Goal: Task Accomplishment & Management: Use online tool/utility

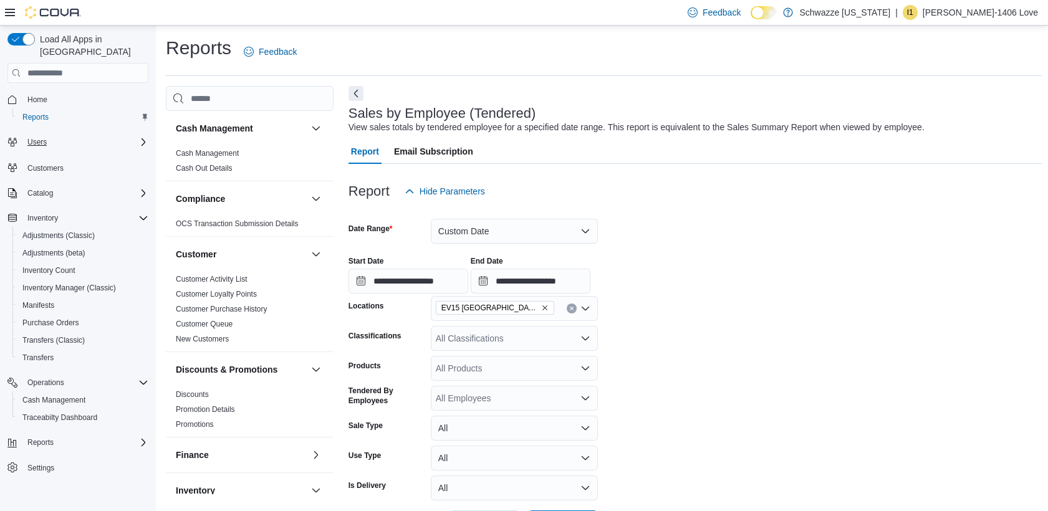
scroll to position [346, 0]
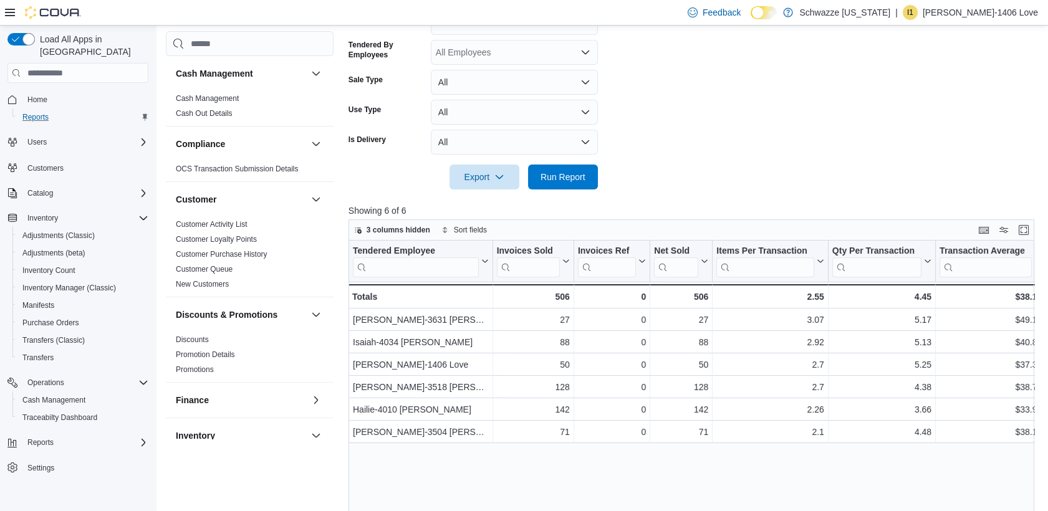
click at [55, 110] on div "Reports" at bounding box center [82, 117] width 131 height 15
click at [42, 110] on span "Reports" at bounding box center [35, 117] width 26 height 15
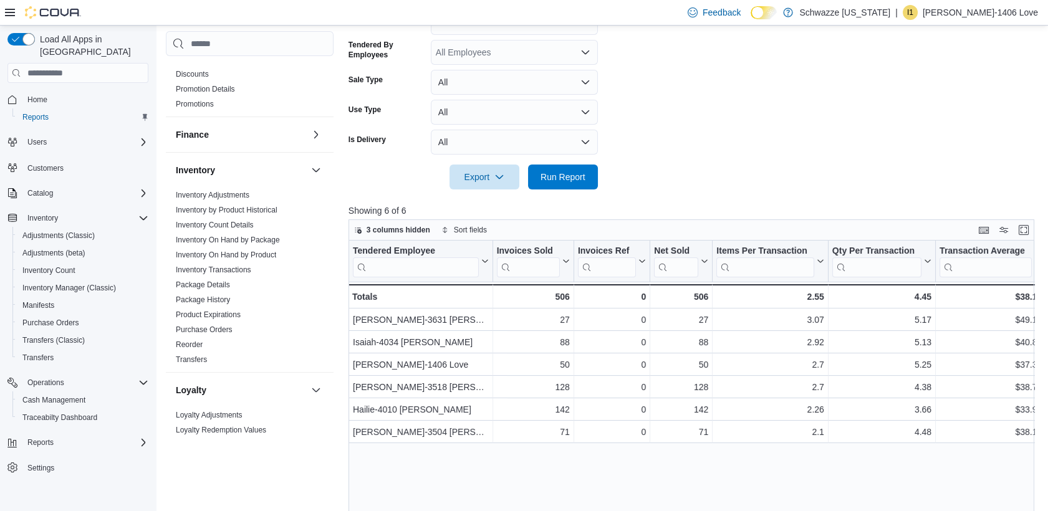
scroll to position [269, 0]
drag, startPoint x: 322, startPoint y: 256, endPoint x: 322, endPoint y: 287, distance: 31.2
click at [322, 287] on div "Inventory Adjustments Inventory by Product Historical Inventory Count Details I…" at bounding box center [250, 276] width 168 height 184
drag, startPoint x: 322, startPoint y: 287, endPoint x: 322, endPoint y: 250, distance: 36.8
click at [322, 250] on div "Inventory Adjustments Inventory by Product Historical Inventory Count Details I…" at bounding box center [250, 276] width 168 height 184
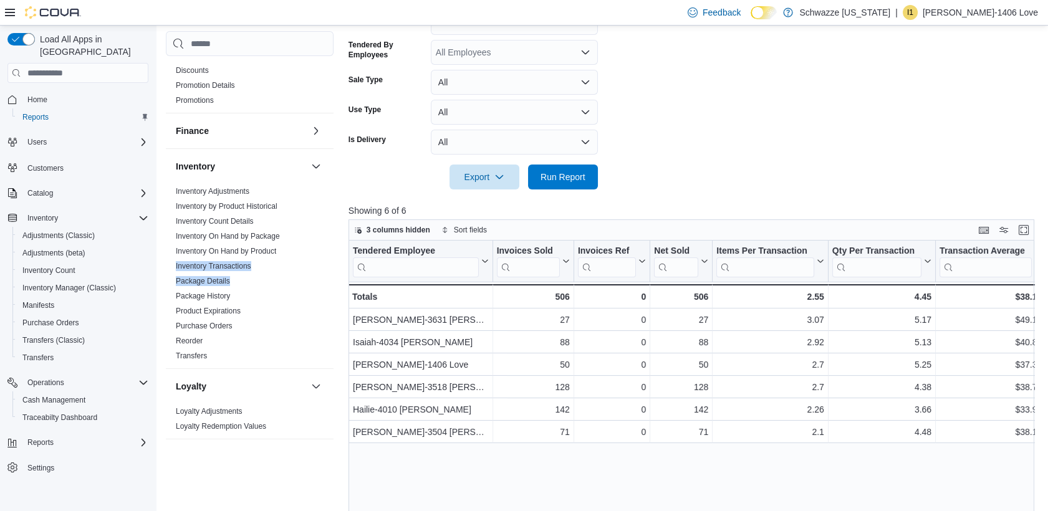
click at [322, 250] on div "Inventory Adjustments Inventory by Product Historical Inventory Count Details I…" at bounding box center [250, 276] width 168 height 184
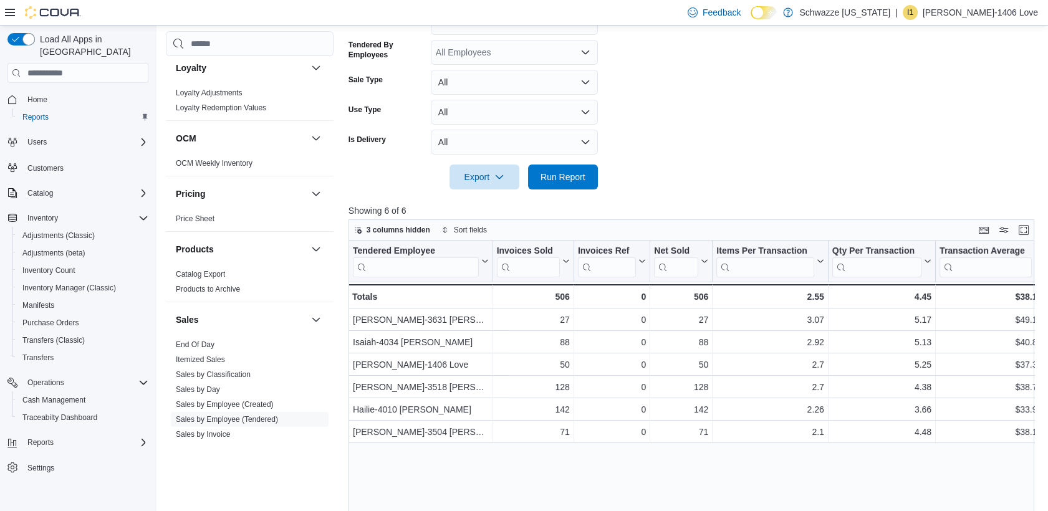
scroll to position [599, 0]
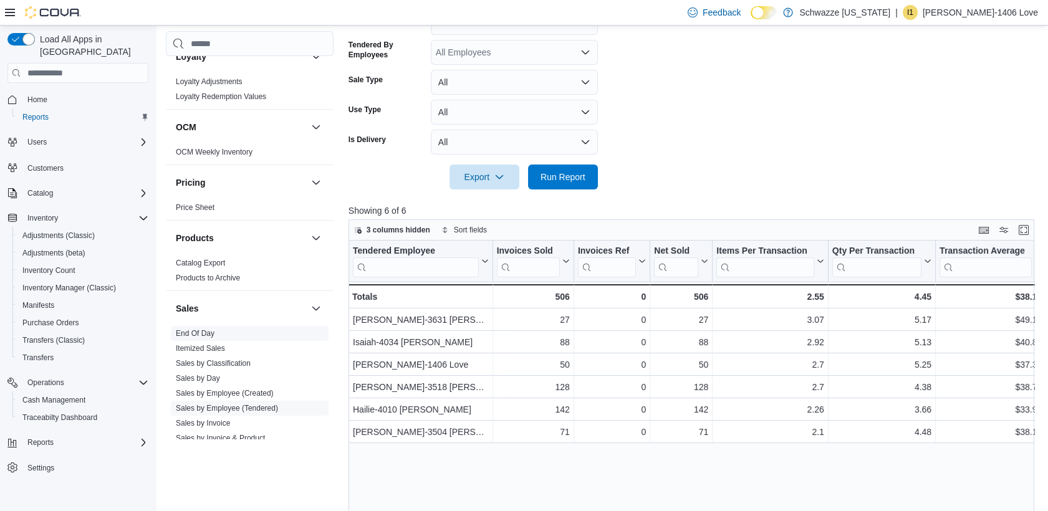
click at [221, 333] on span "End Of Day" at bounding box center [250, 333] width 158 height 15
click at [189, 333] on link "End Of Day" at bounding box center [195, 333] width 39 height 9
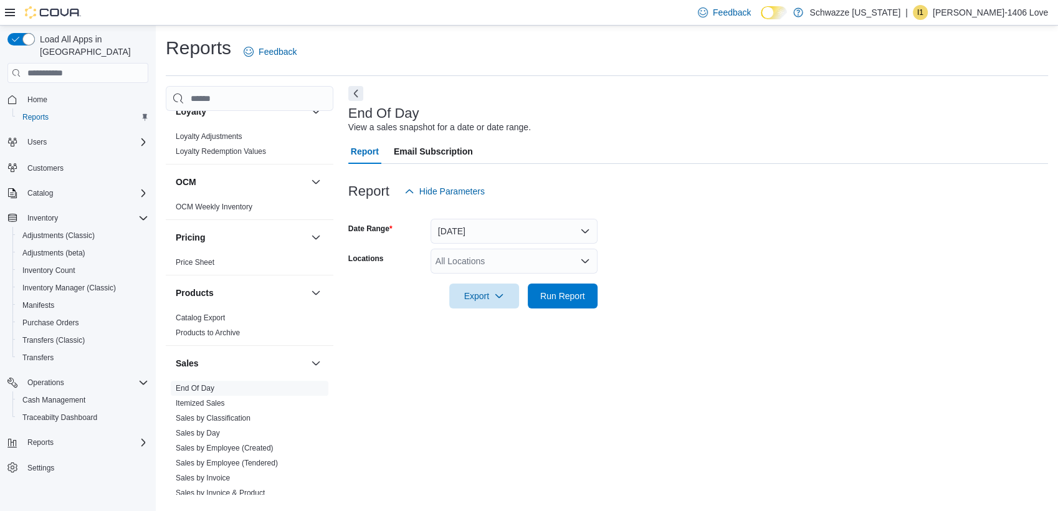
click at [584, 261] on icon "Open list of options" at bounding box center [585, 261] width 10 height 10
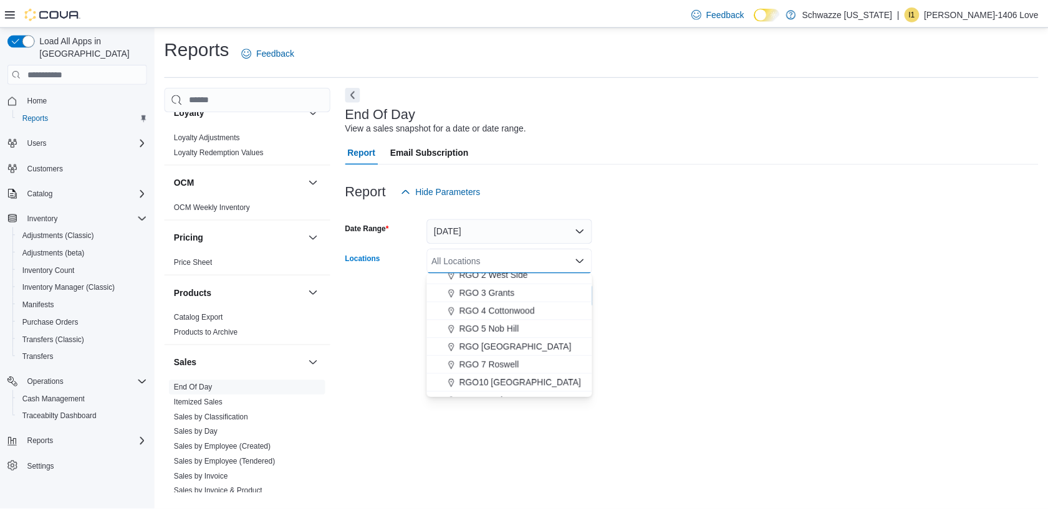
scroll to position [247, 0]
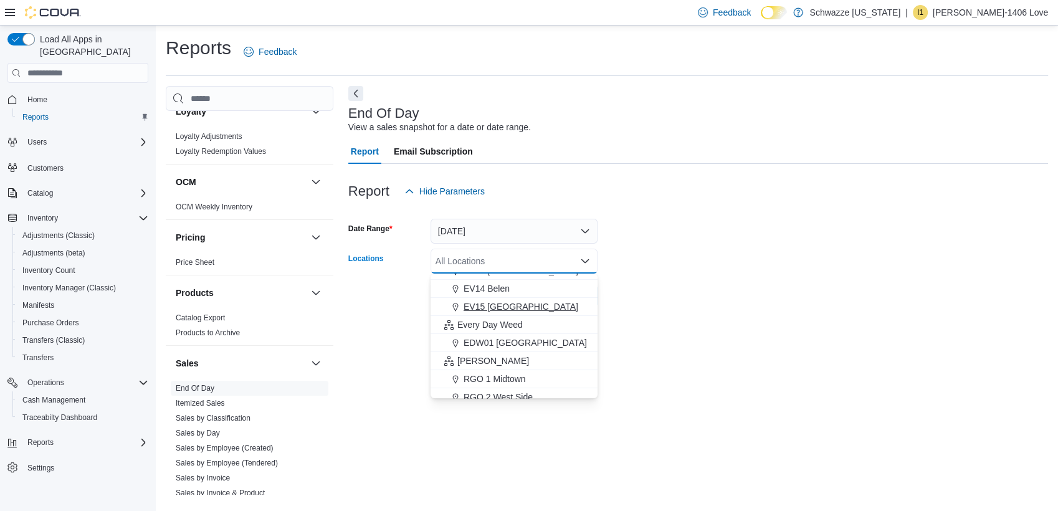
click at [538, 308] on span "EV15 Las Cruces North" at bounding box center [521, 306] width 115 height 12
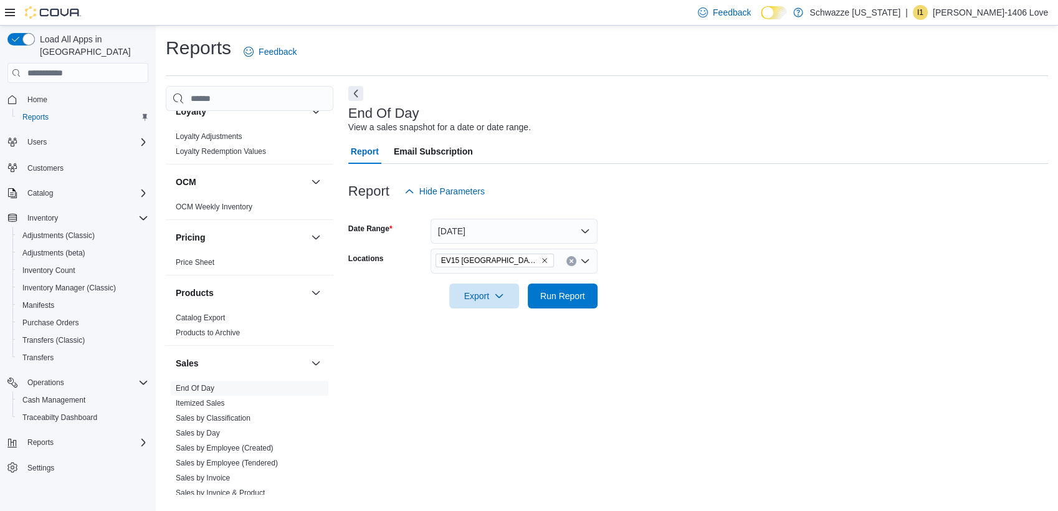
click at [702, 317] on div at bounding box center [698, 316] width 700 height 15
click at [581, 299] on span "Run Report" at bounding box center [562, 295] width 45 height 12
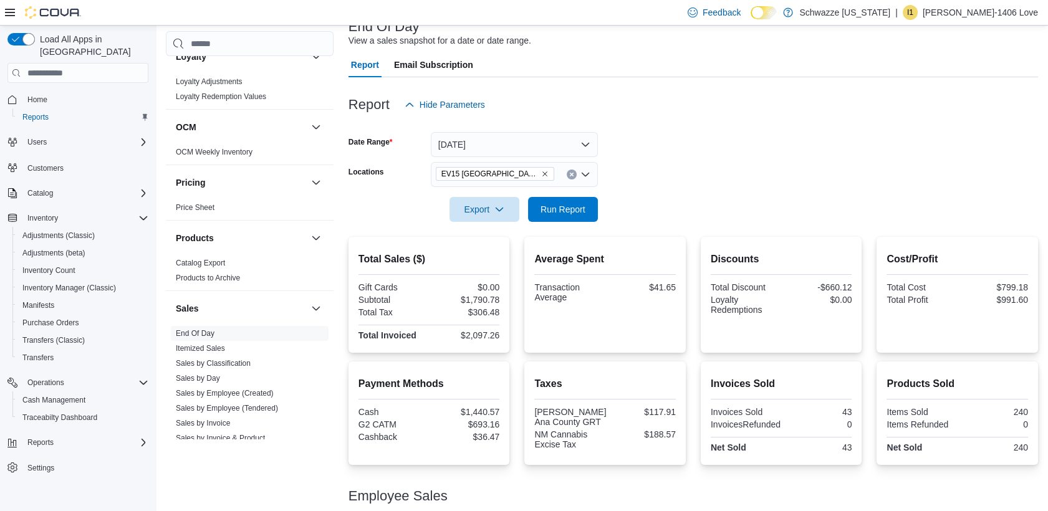
scroll to position [88, 0]
drag, startPoint x: 1052, startPoint y: 109, endPoint x: 977, endPoint y: 113, distance: 74.9
click at [977, 113] on div "Report Hide Parameters" at bounding box center [692, 103] width 689 height 25
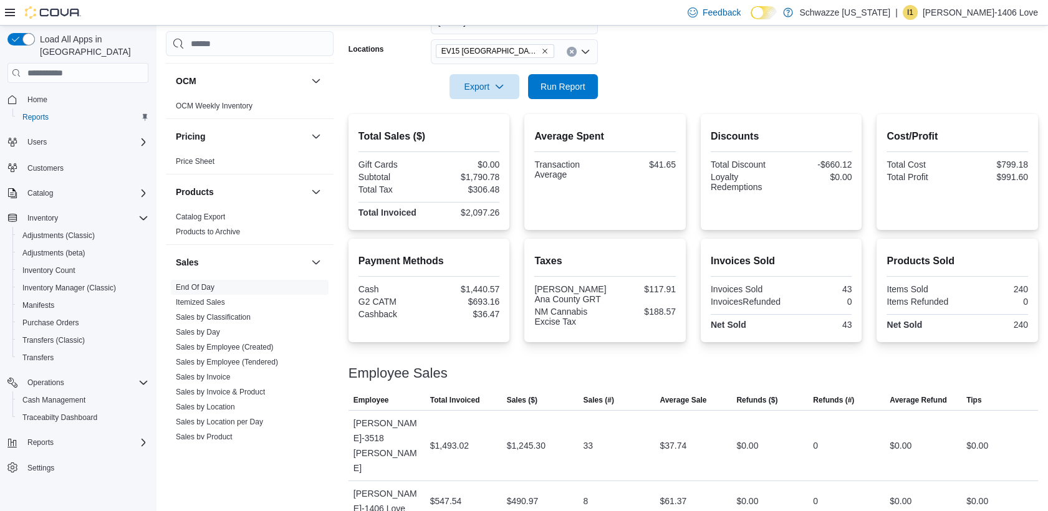
scroll to position [838, 0]
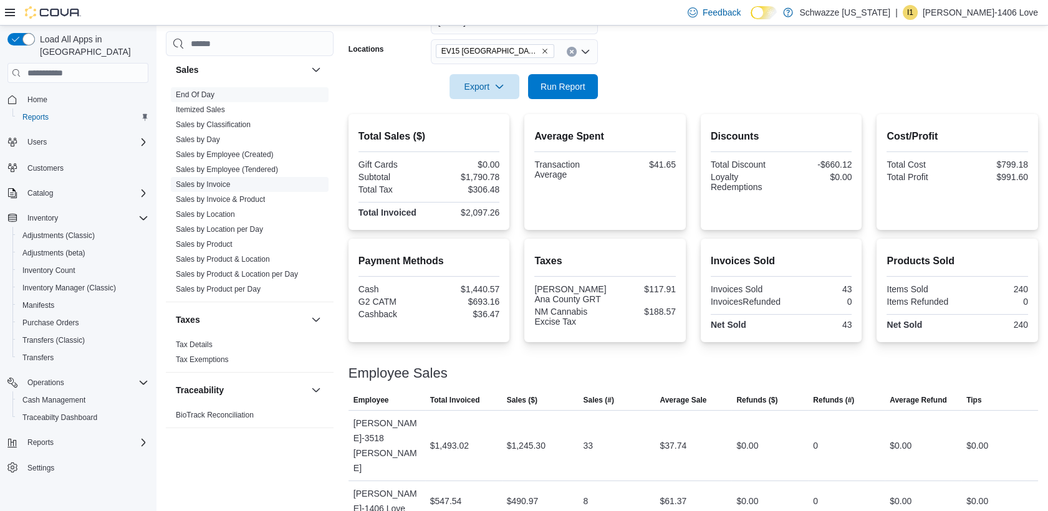
click at [227, 182] on link "Sales by Invoice" at bounding box center [203, 184] width 54 height 9
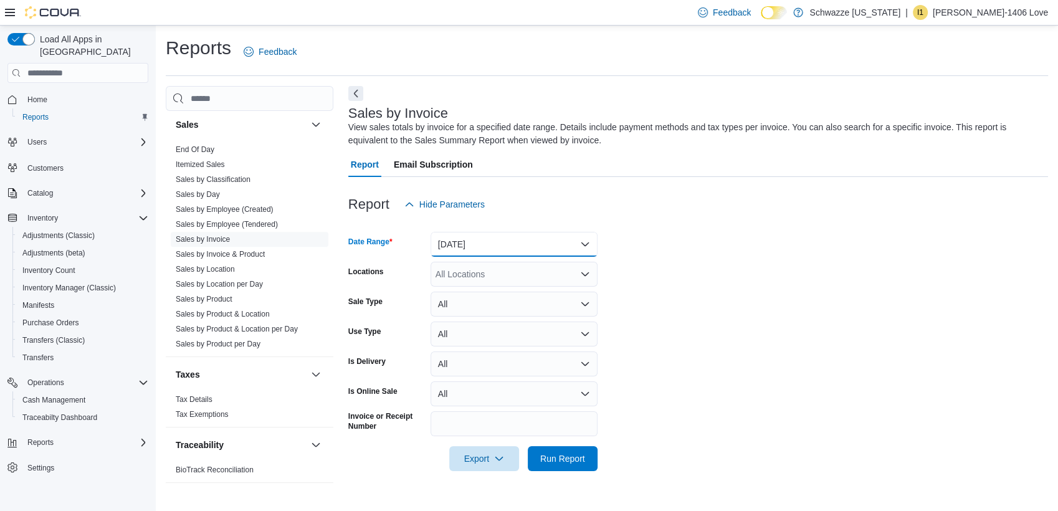
click at [502, 234] on button "Yesterday" at bounding box center [514, 244] width 167 height 25
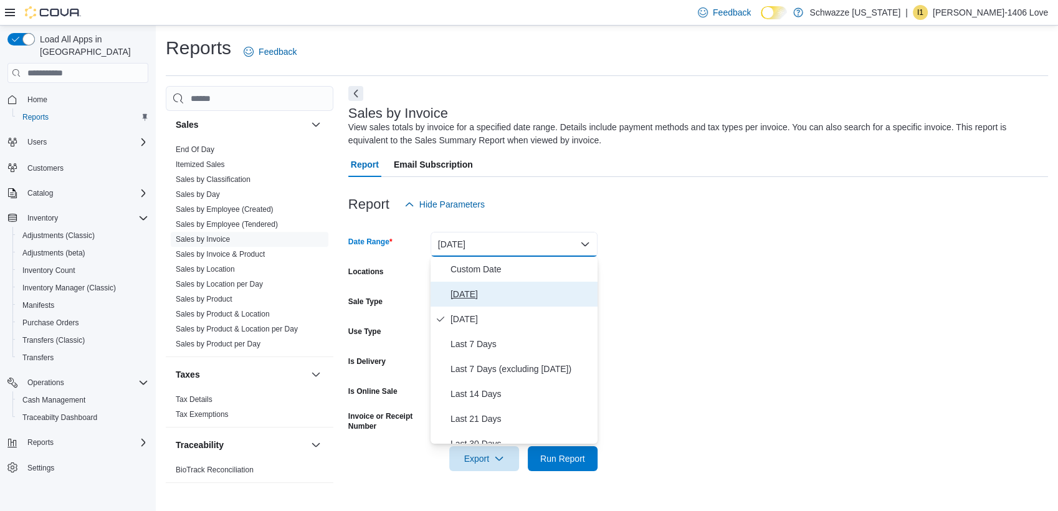
click at [499, 300] on span "Today" at bounding box center [522, 294] width 142 height 15
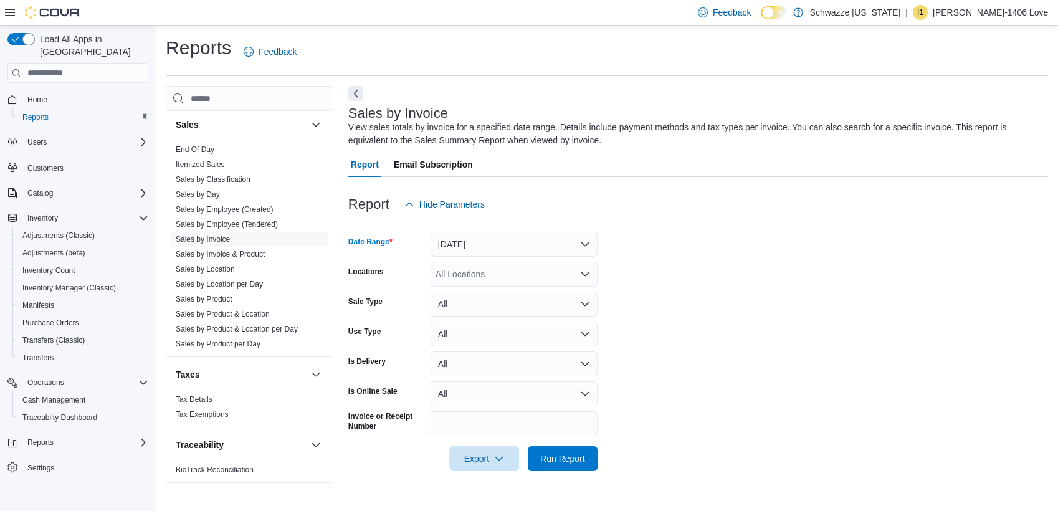
click at [497, 282] on div "All Locations" at bounding box center [514, 274] width 167 height 25
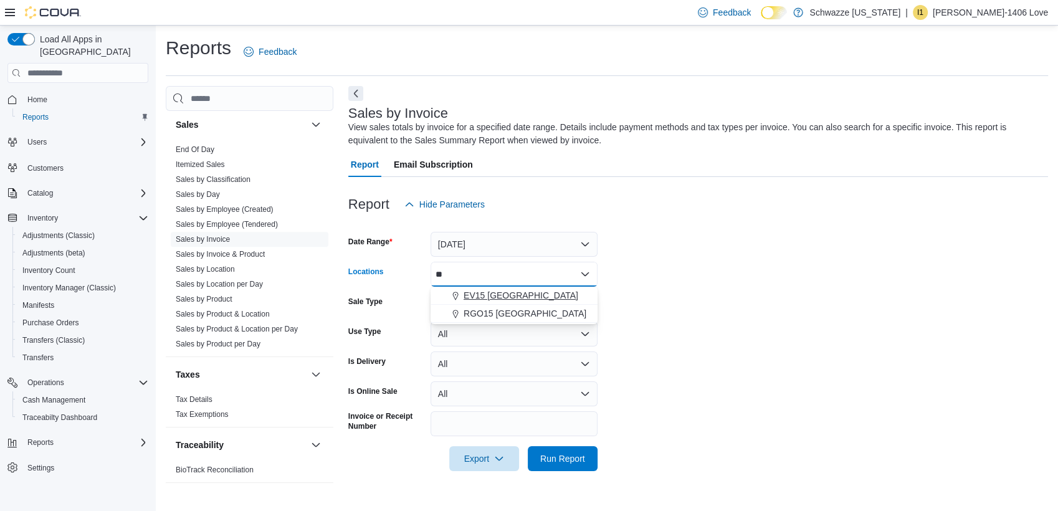
type input "**"
click at [495, 294] on span "EV15 Las Cruces North" at bounding box center [521, 295] width 115 height 12
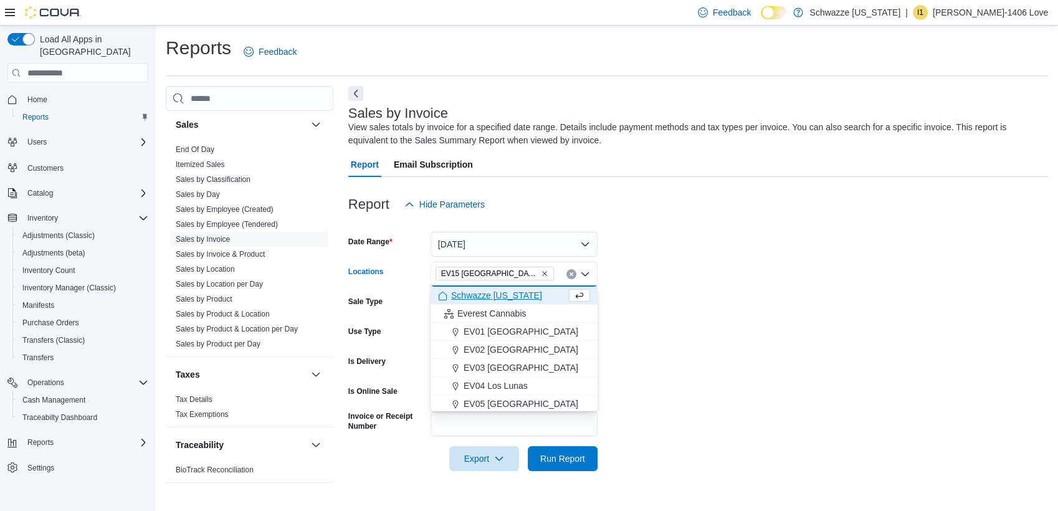
click at [788, 353] on form "Date Range Today Locations EV15 Las Cruces North Combo box. Selected. EV15 Las …" at bounding box center [698, 344] width 700 height 254
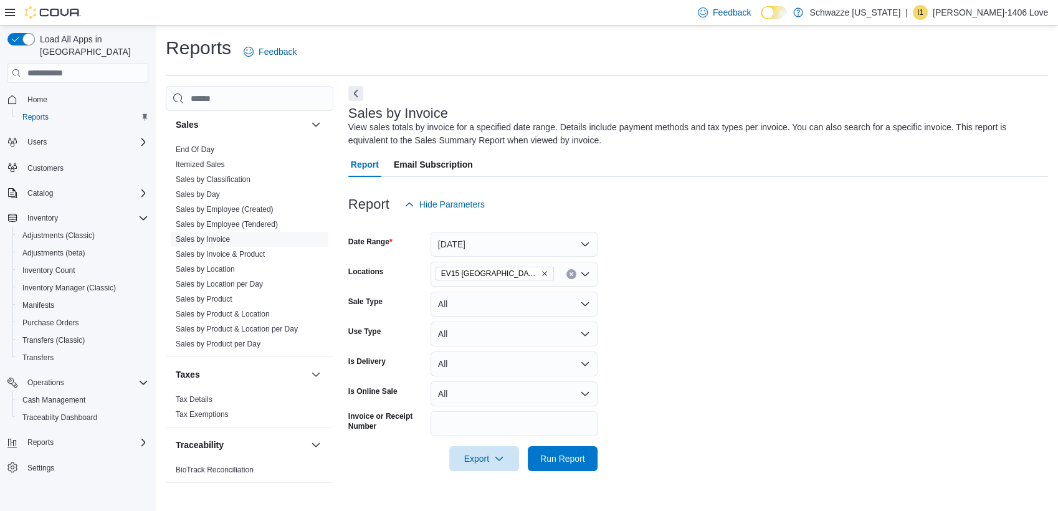
click at [583, 471] on div at bounding box center [698, 478] width 700 height 15
click at [583, 464] on span "Run Report" at bounding box center [562, 458] width 55 height 25
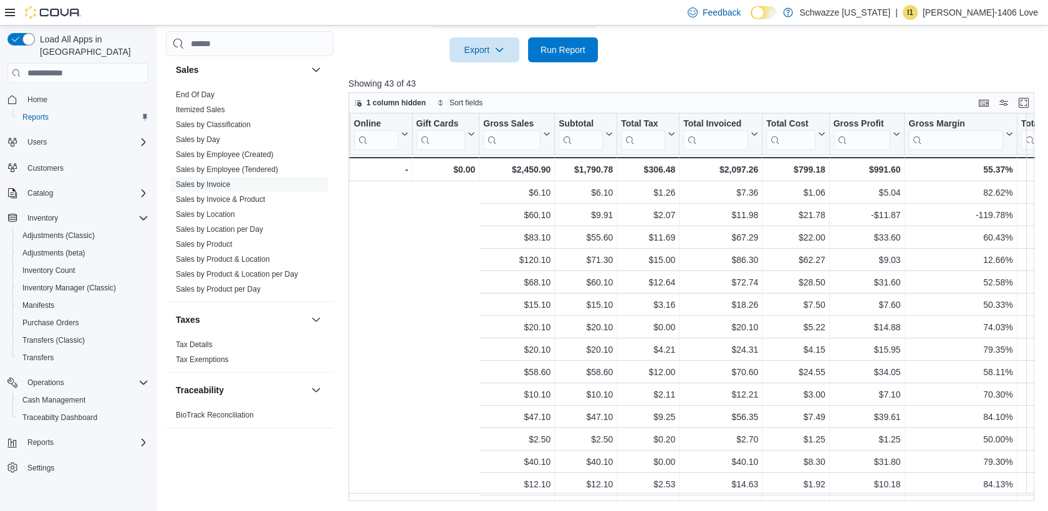
scroll to position [0, 958]
